Goal: Task Accomplishment & Management: Use online tool/utility

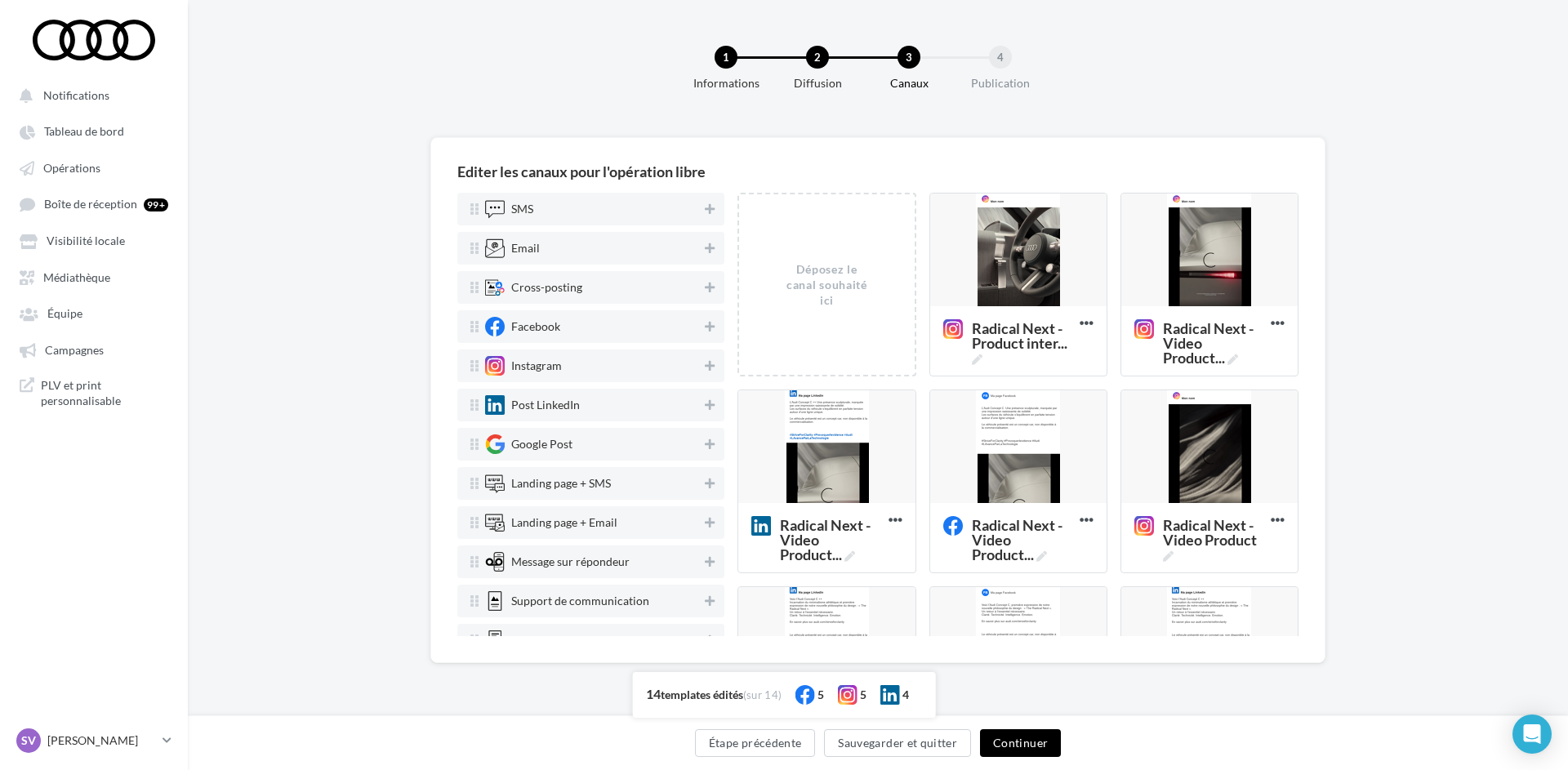
click at [1029, 743] on button "Continuer" at bounding box center [1021, 743] width 81 height 28
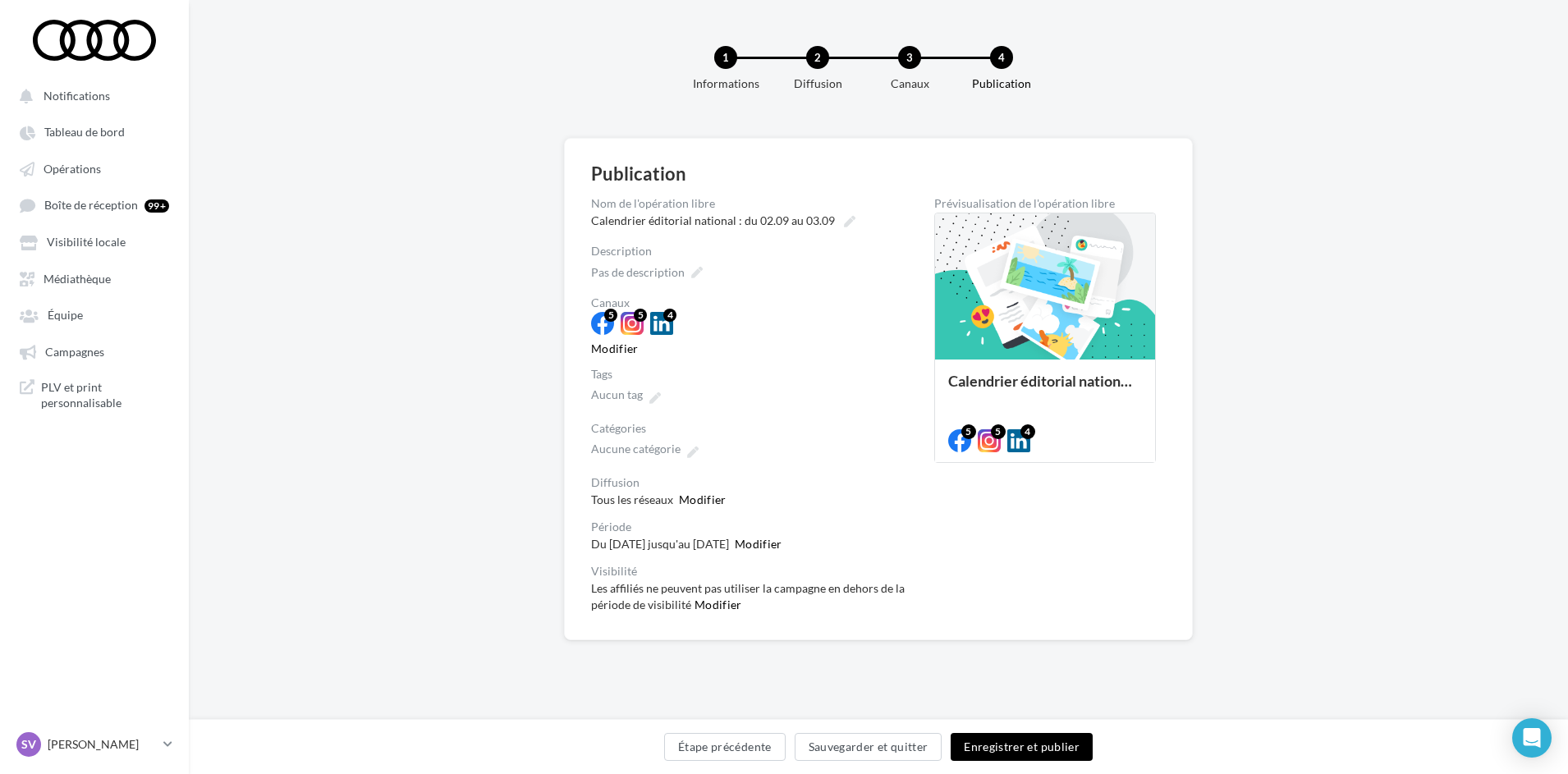
click at [1027, 744] on button "Enregistrer et publier" at bounding box center [1022, 747] width 142 height 28
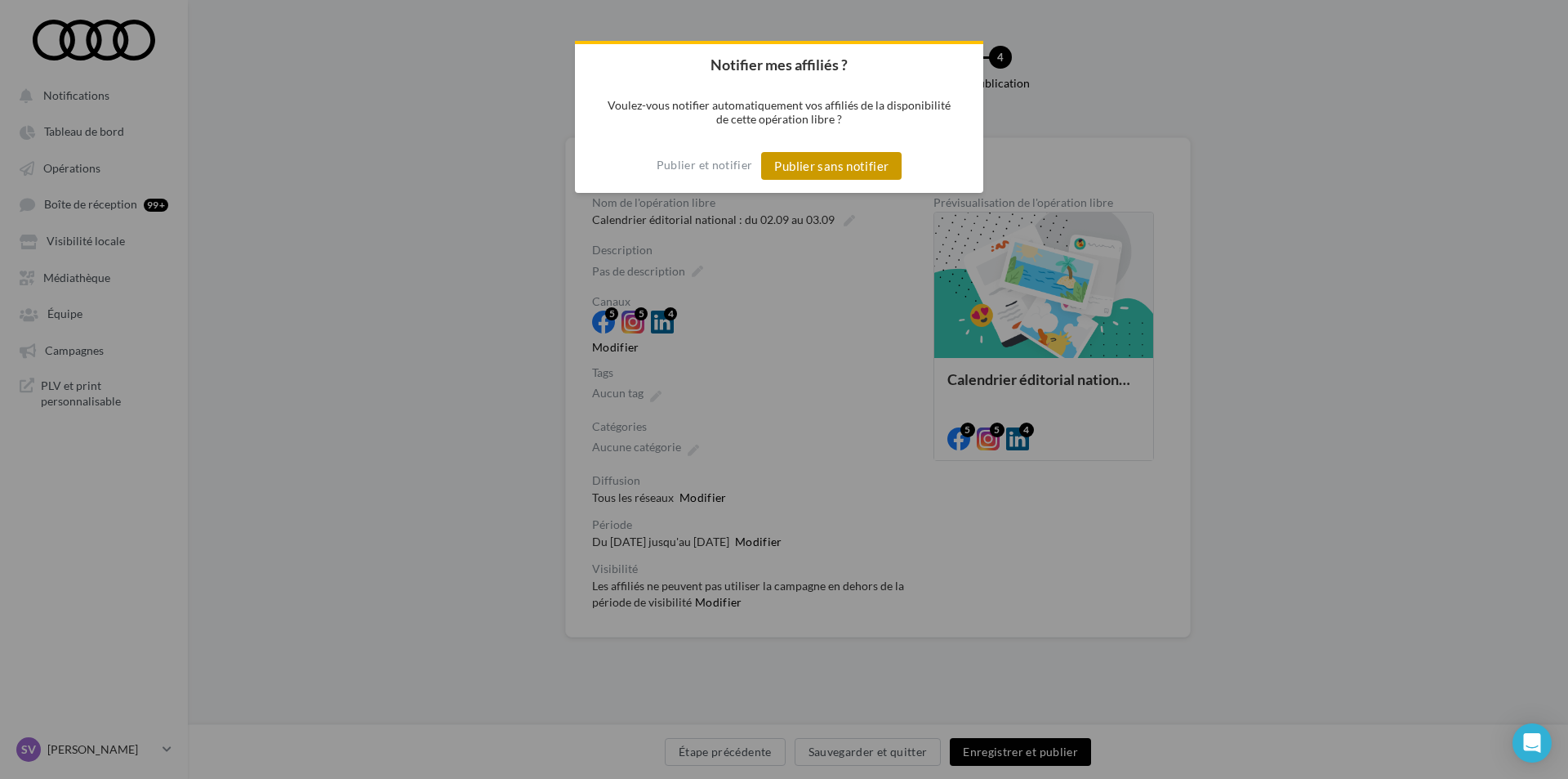
click at [847, 161] on button "Publier sans notifier" at bounding box center [831, 165] width 141 height 28
